Goal: Task Accomplishment & Management: Manage account settings

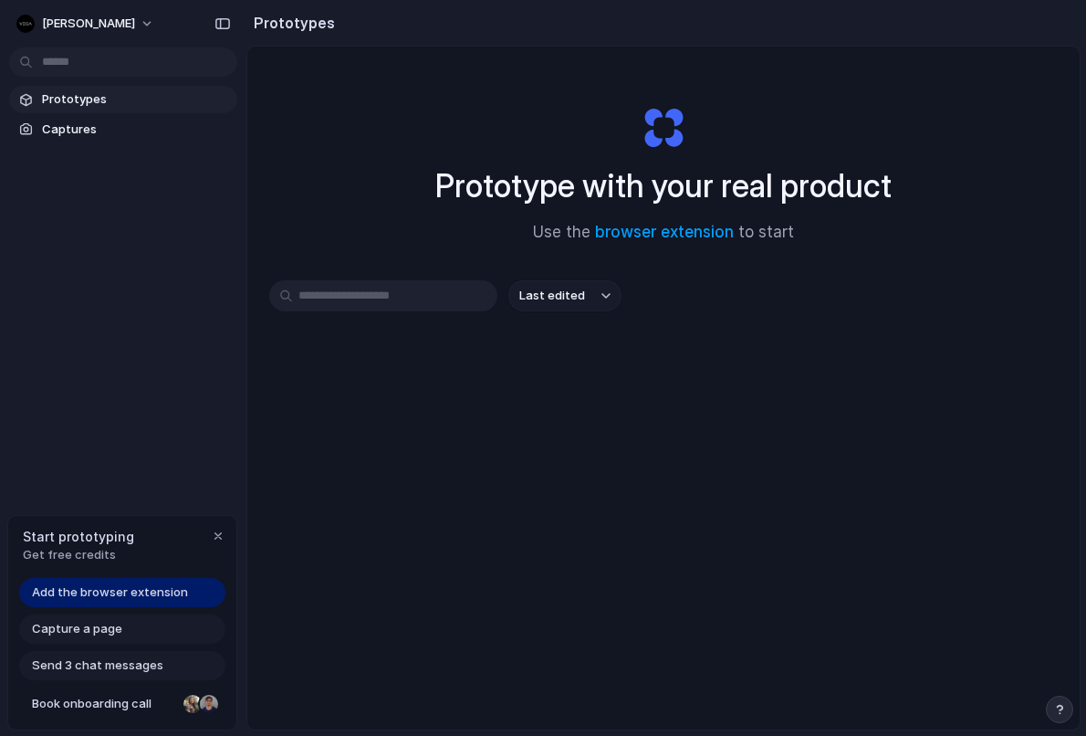
click at [131, 596] on span "Add the browser extension" at bounding box center [110, 592] width 156 height 18
click at [104, 125] on span "Captures" at bounding box center [136, 129] width 188 height 18
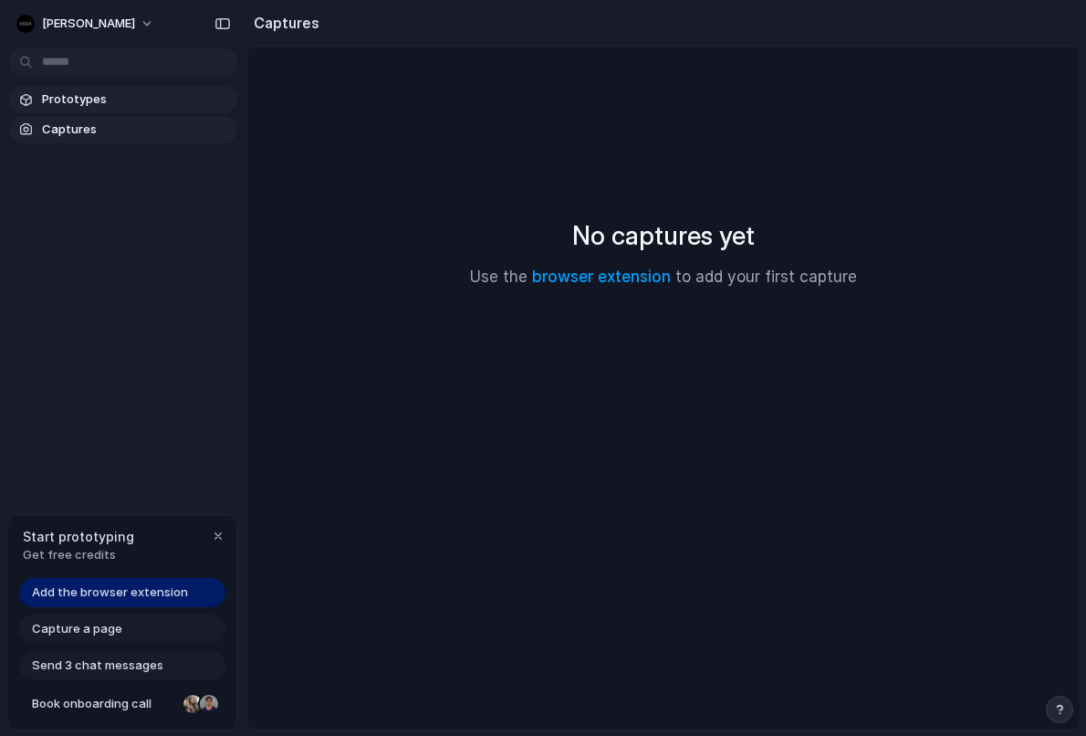
click at [117, 103] on span "Prototypes" at bounding box center [136, 99] width 188 height 18
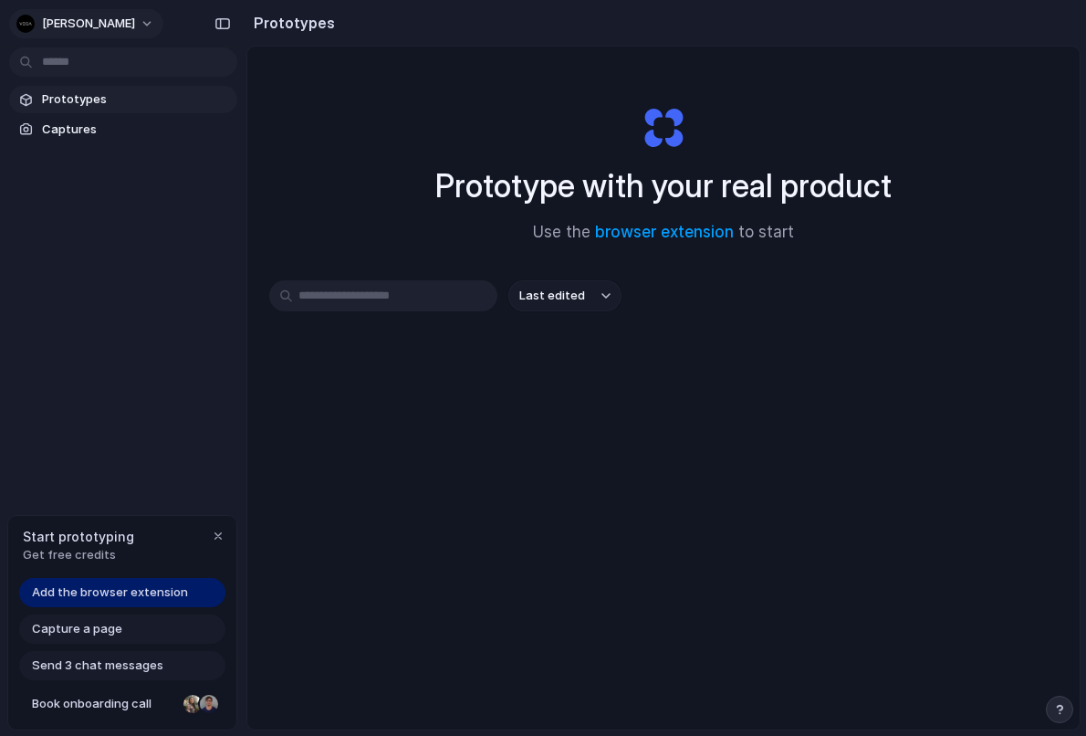
click at [77, 28] on button "[PERSON_NAME]" at bounding box center [86, 23] width 154 height 29
click at [82, 70] on span "Settings" at bounding box center [67, 65] width 50 height 18
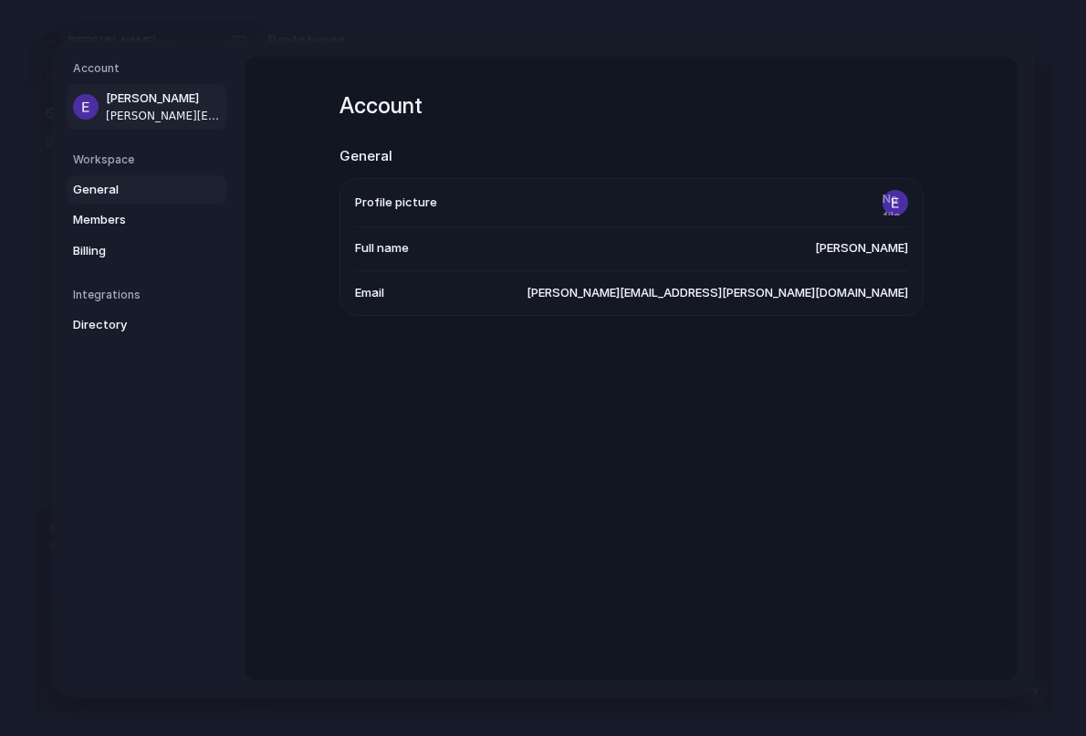
click at [123, 189] on span "General" at bounding box center [131, 189] width 117 height 18
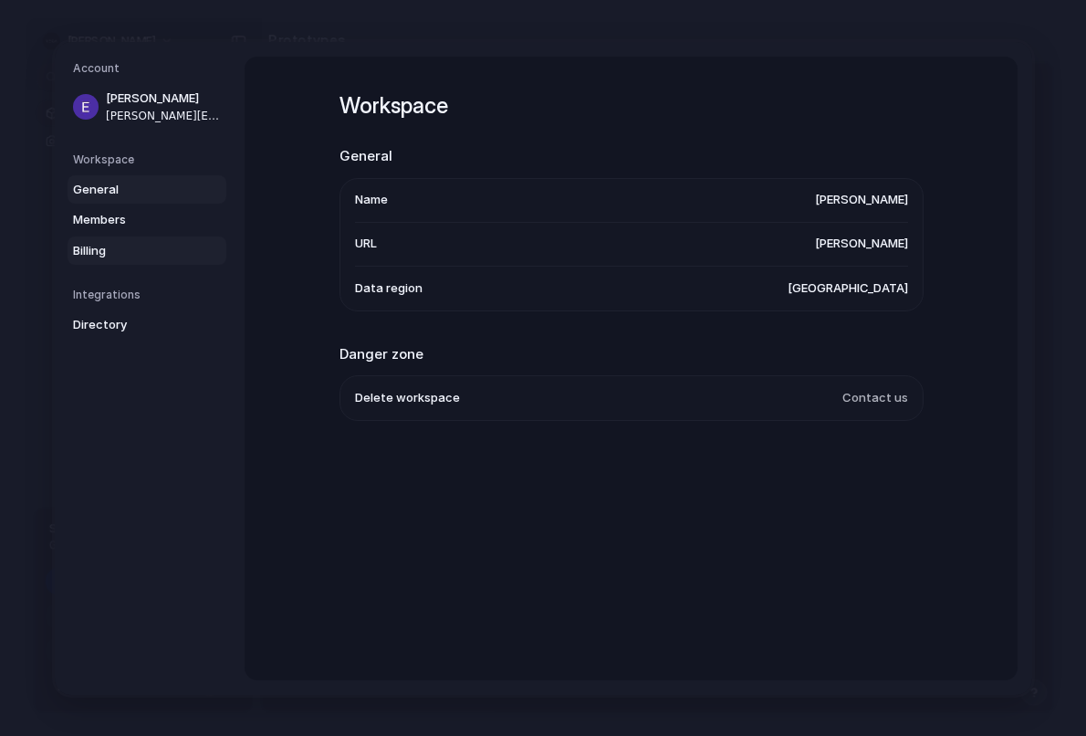
click at [117, 245] on span "Billing" at bounding box center [131, 250] width 117 height 18
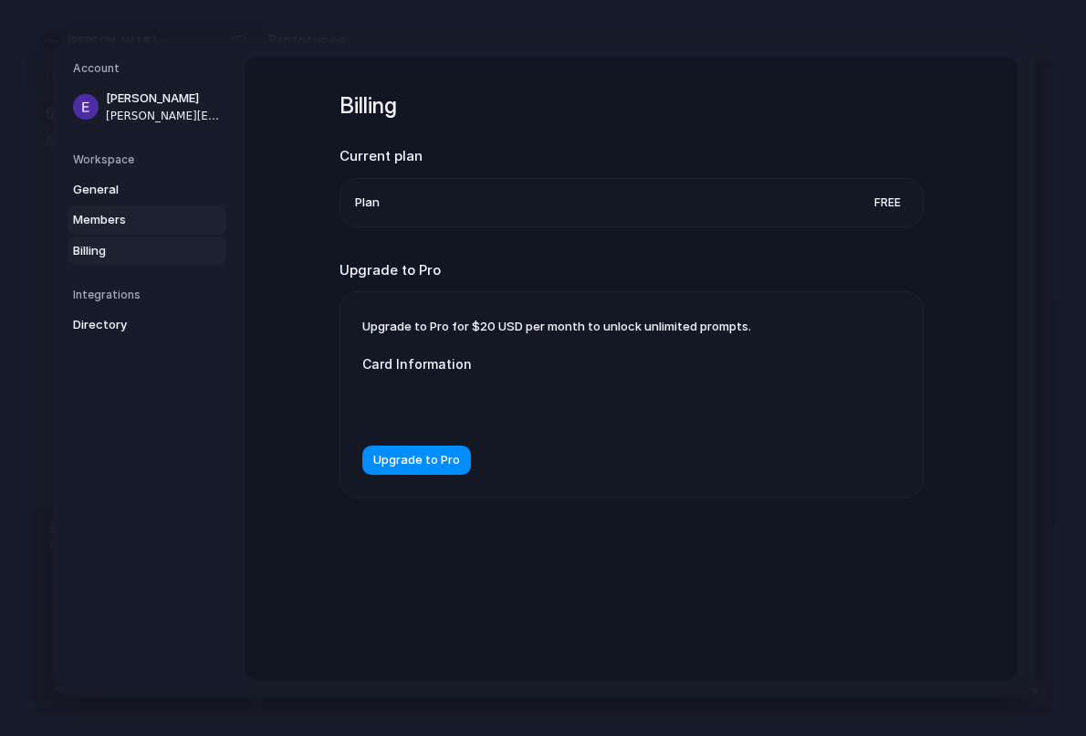
click at [123, 212] on span "Members" at bounding box center [131, 220] width 117 height 18
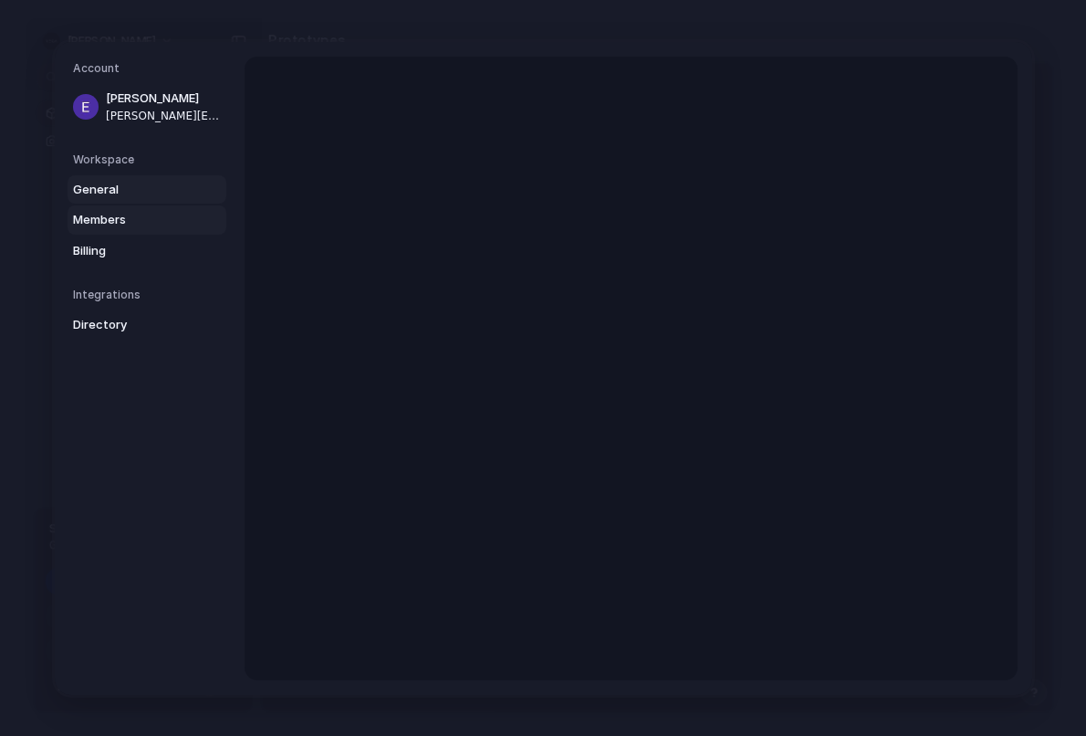
click at [121, 176] on link "General" at bounding box center [147, 188] width 159 height 29
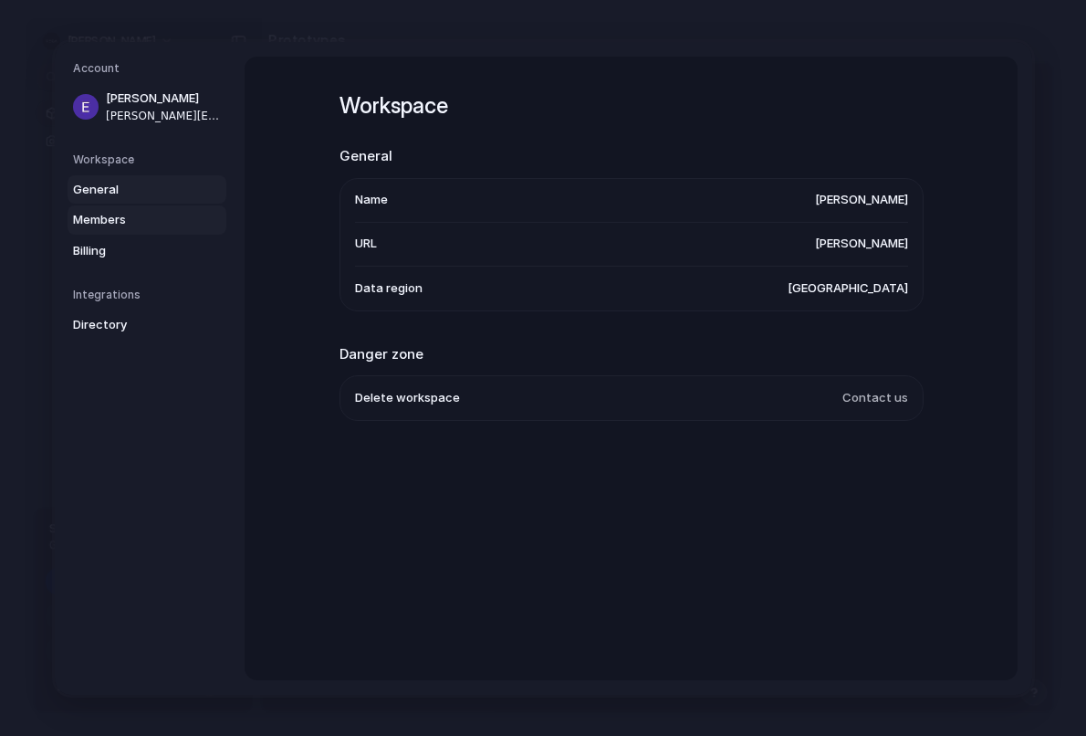
click at [116, 225] on span "Members" at bounding box center [131, 220] width 117 height 18
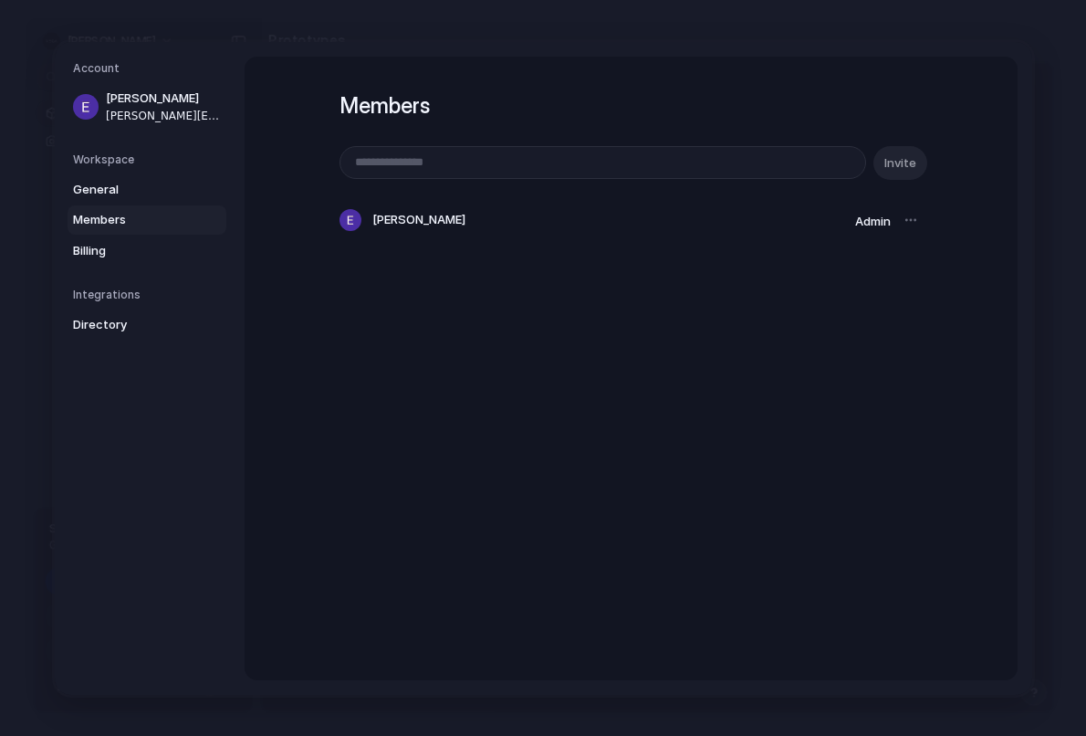
click at [915, 214] on div at bounding box center [910, 220] width 26 height 26
click at [912, 217] on div at bounding box center [910, 220] width 26 height 26
click at [912, 225] on div at bounding box center [910, 220] width 26 height 26
